Goal: Task Accomplishment & Management: Use online tool/utility

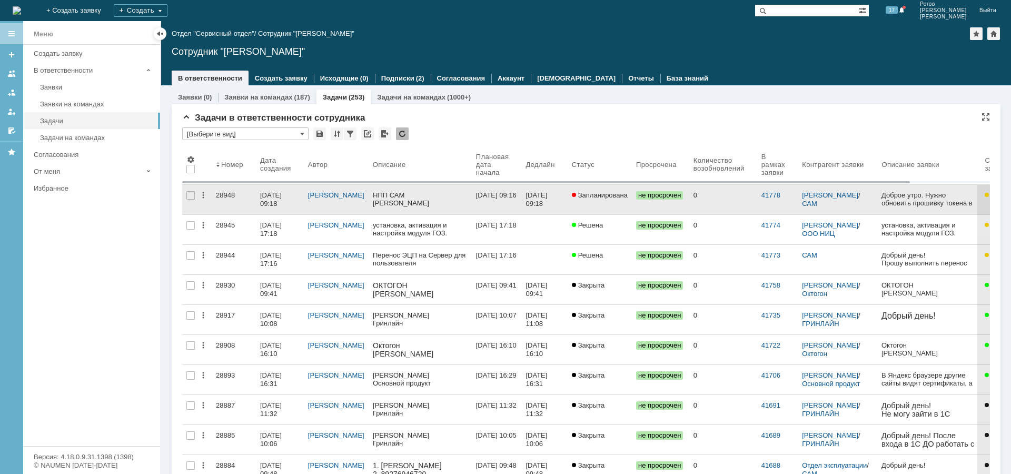
click at [220, 195] on div "28948" at bounding box center [234, 195] width 36 height 8
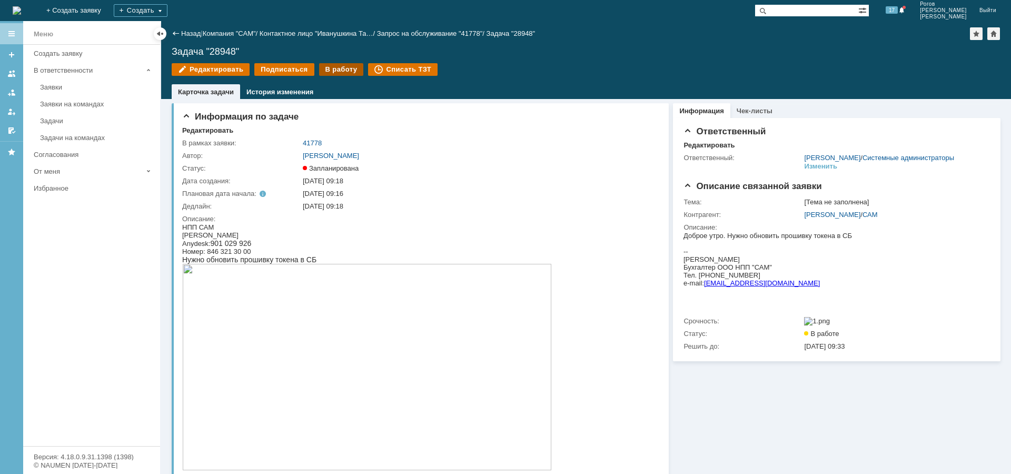
click at [336, 66] on div "В работу" at bounding box center [341, 69] width 45 height 13
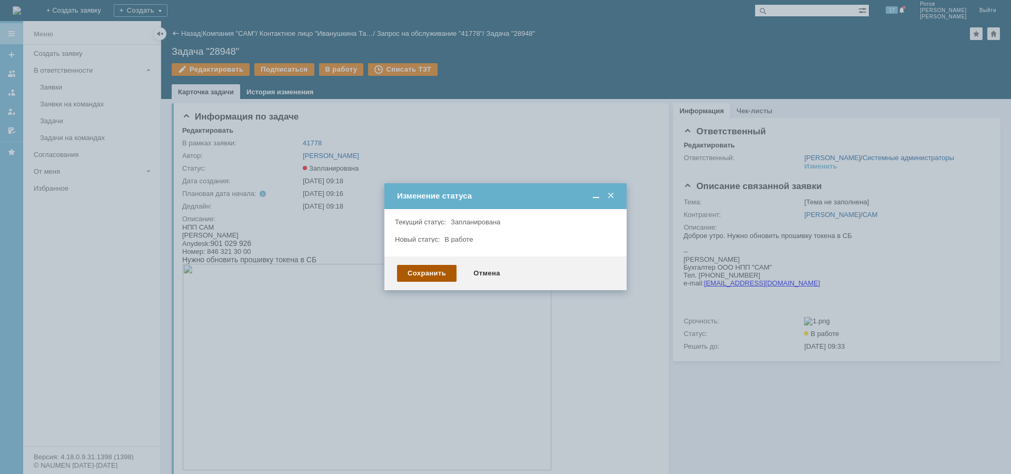
click at [436, 271] on div "Сохранить" at bounding box center [427, 273] width 60 height 17
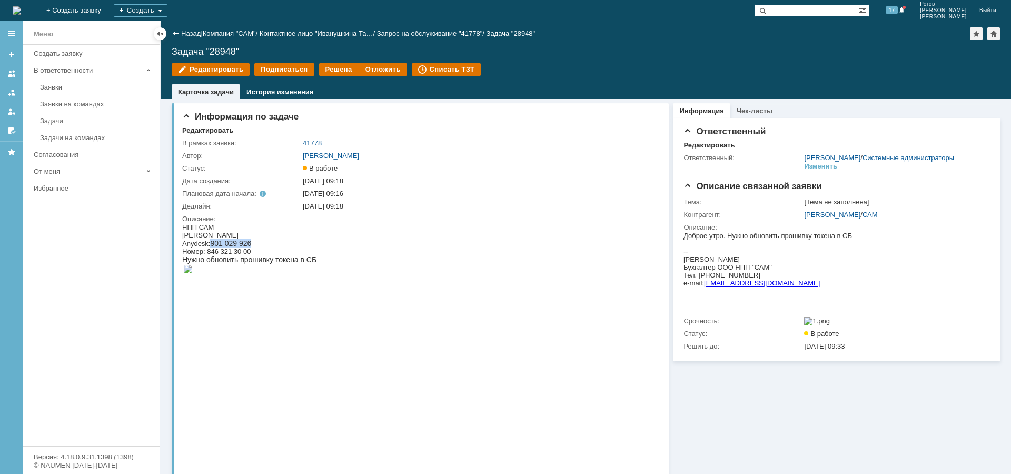
drag, startPoint x: 264, startPoint y: 241, endPoint x: 214, endPoint y: 245, distance: 50.7
click at [214, 245] on div "Anydesk: 901 029 926" at bounding box center [367, 243] width 370 height 8
copy span "901 029 926"
click at [832, 219] on link "[PERSON_NAME]" at bounding box center [832, 215] width 56 height 8
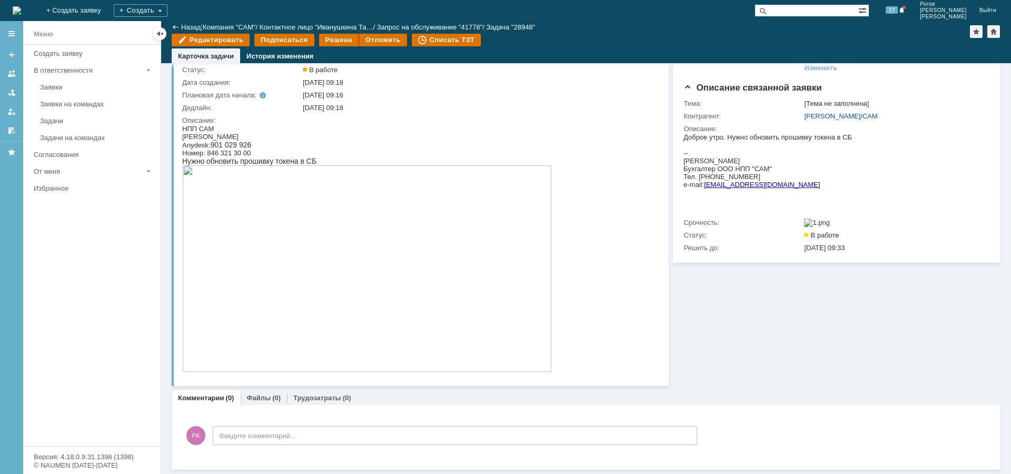
scroll to position [63, 0]
click at [326, 395] on link "Трудозатраты" at bounding box center [317, 398] width 48 height 8
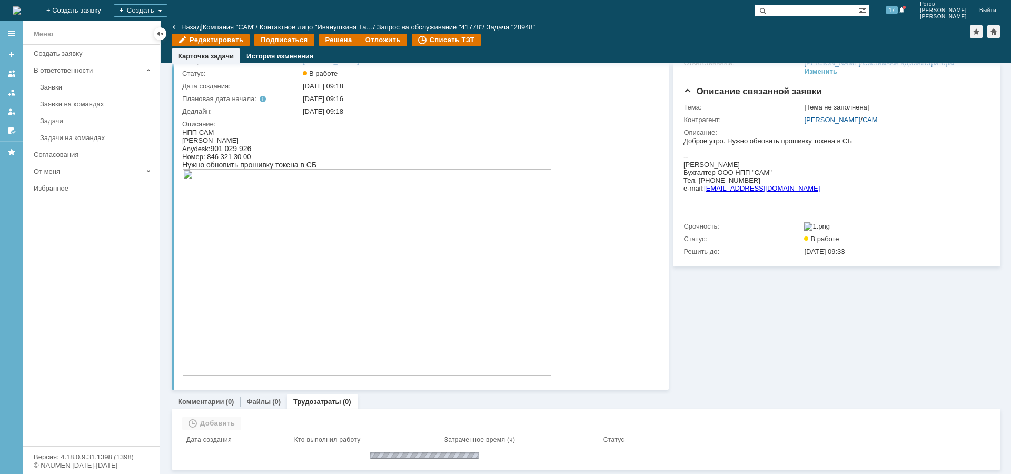
scroll to position [48, 0]
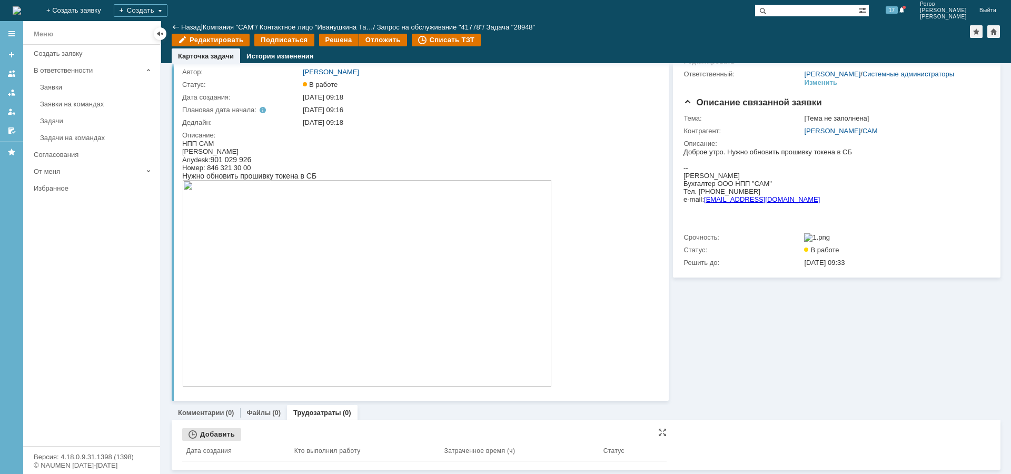
click at [219, 436] on div "Добавить" at bounding box center [211, 434] width 59 height 13
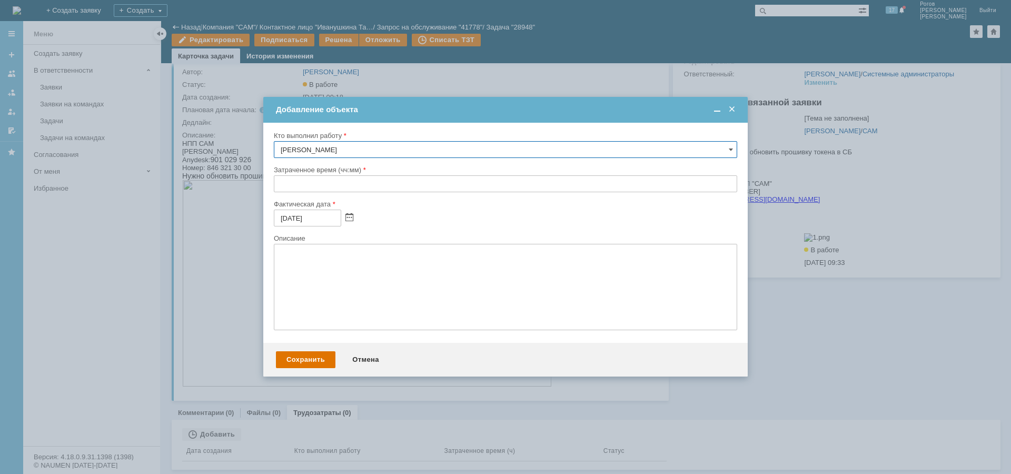
click at [386, 176] on input "text" at bounding box center [506, 183] width 464 height 17
type input "00:30"
click at [311, 360] on div "Сохранить" at bounding box center [306, 359] width 60 height 17
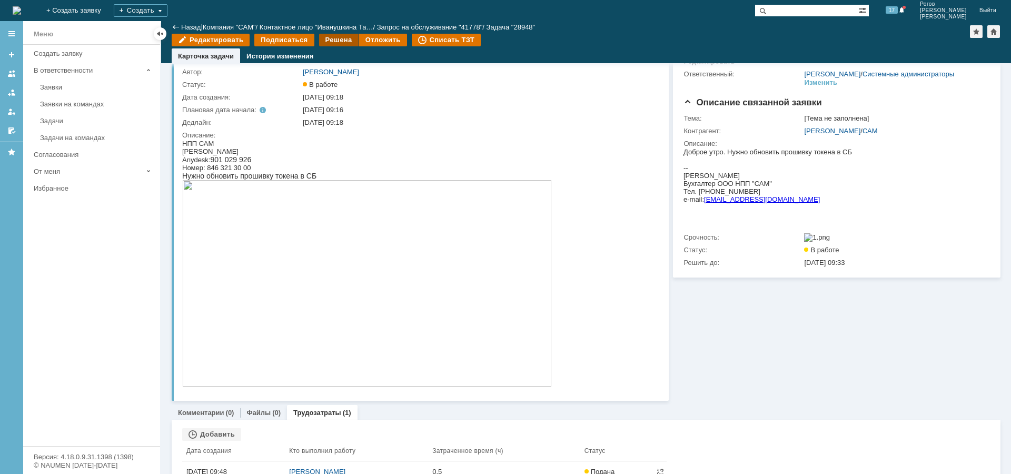
click at [336, 39] on div "Решена" at bounding box center [339, 40] width 40 height 13
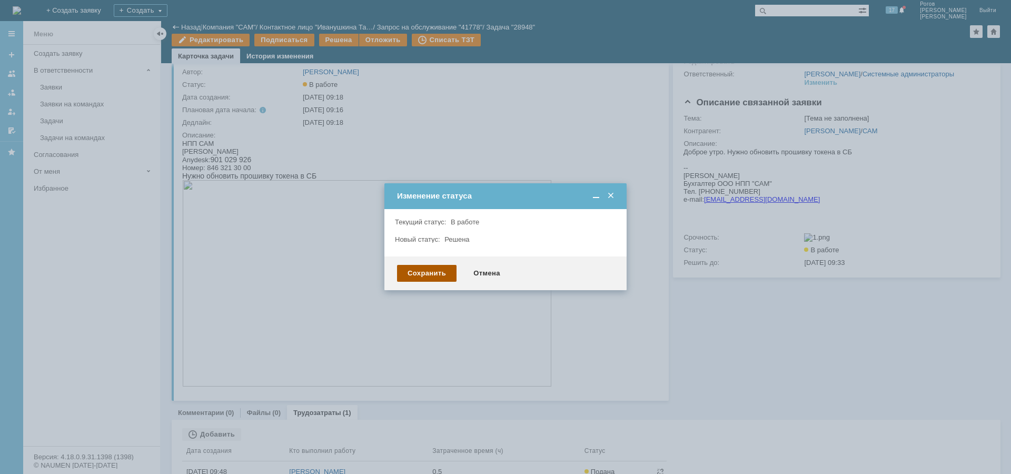
click at [443, 274] on div "Сохранить" at bounding box center [427, 273] width 60 height 17
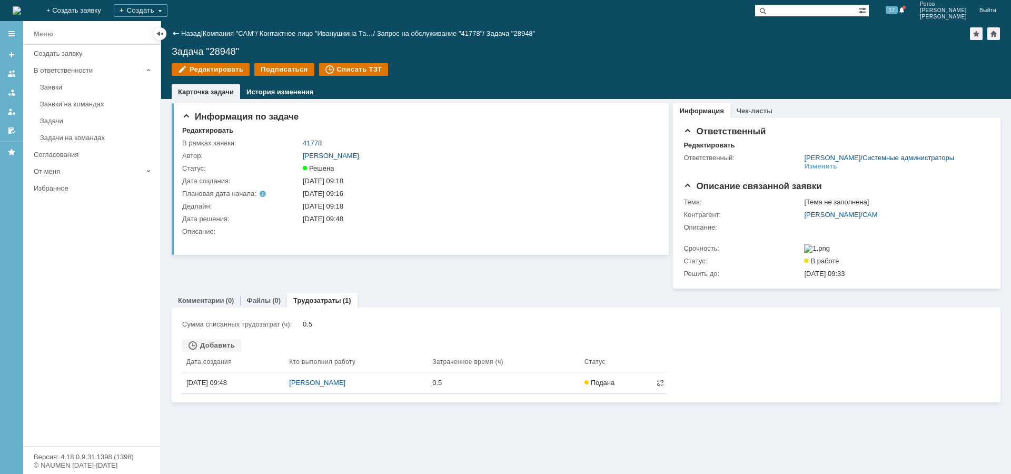
scroll to position [0, 0]
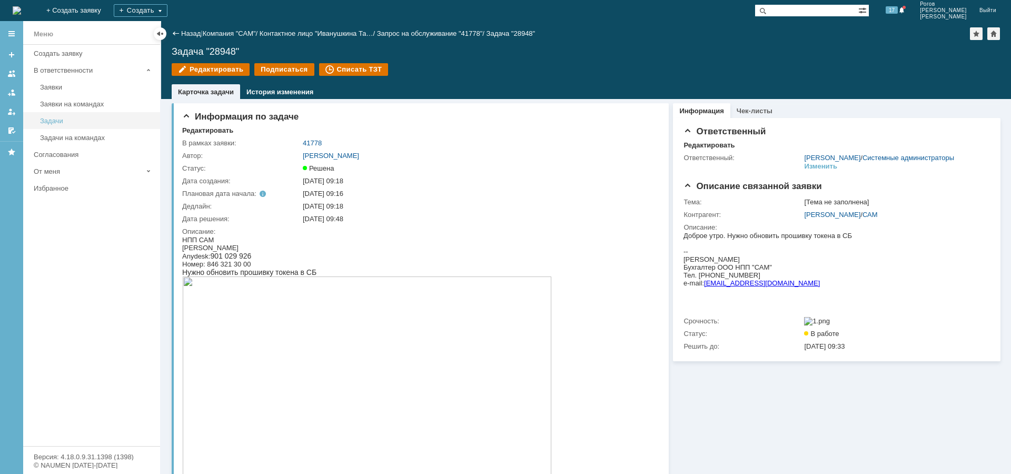
click at [50, 113] on link "Задачи" at bounding box center [97, 121] width 122 height 16
